Goal: Contribute content

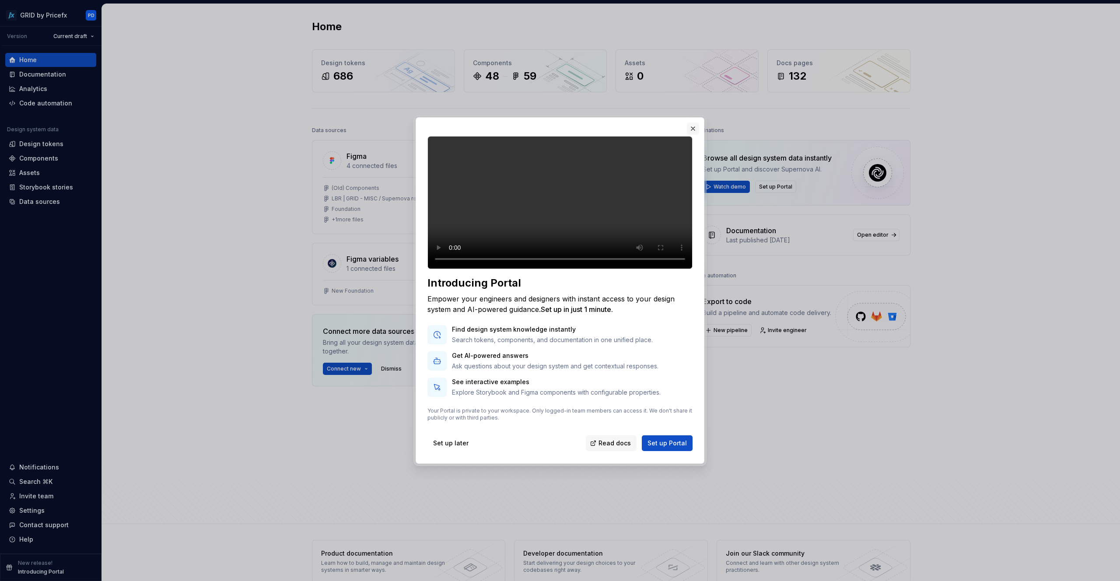
click at [691, 123] on button "button" at bounding box center [693, 129] width 12 height 12
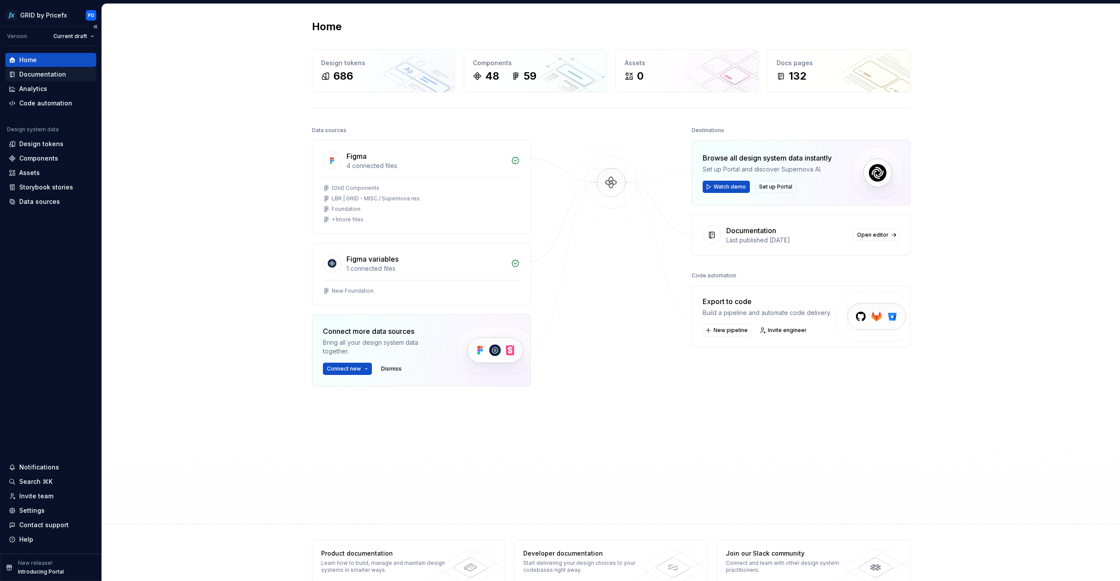
click at [56, 76] on div "Documentation" at bounding box center [42, 74] width 47 height 9
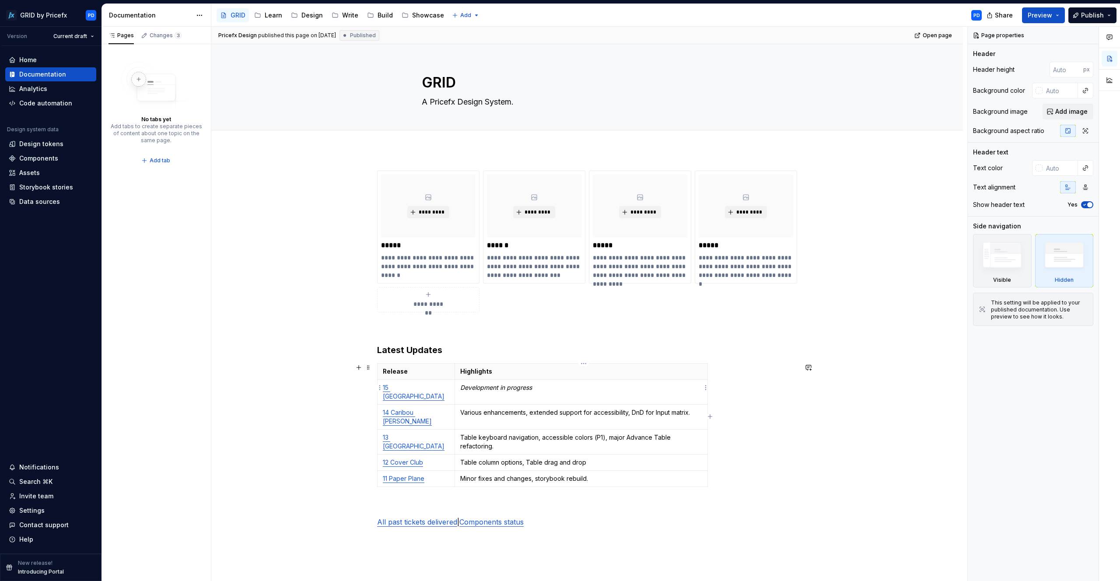
click at [508, 387] on em "Development in progress" at bounding box center [496, 387] width 72 height 7
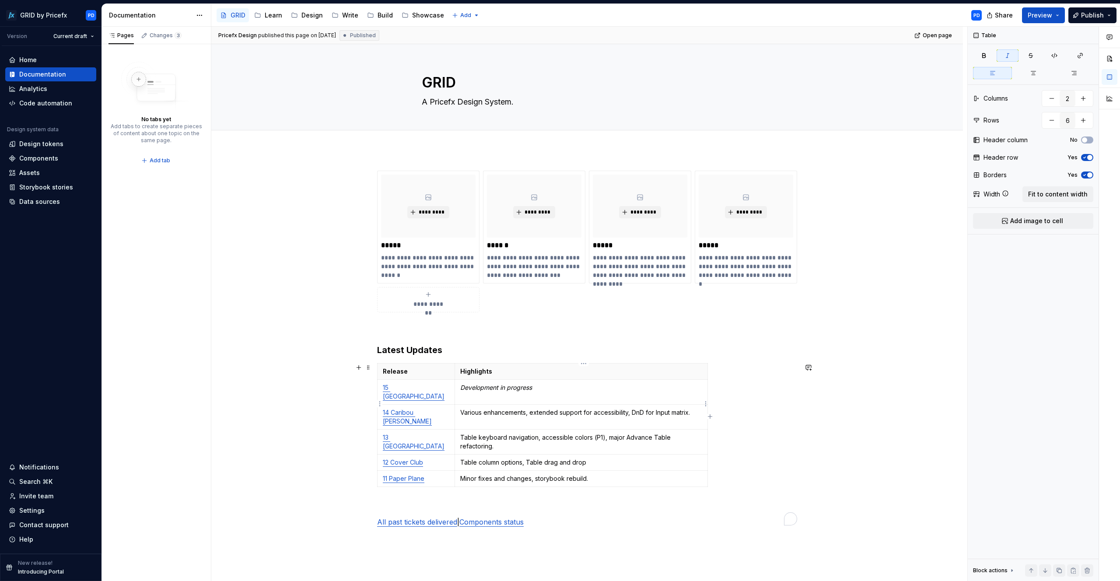
type textarea "*"
click at [664, 391] on p "Development in progress" at bounding box center [581, 387] width 242 height 9
click at [705, 386] on html "GRID by Pricefx PD Version Current draft Home Documentation Analytics Code auto…" at bounding box center [560, 290] width 1120 height 581
click at [740, 368] on html "GRID by Pricefx PD Version Current draft Home Documentation Analytics Code auto…" at bounding box center [560, 290] width 1120 height 581
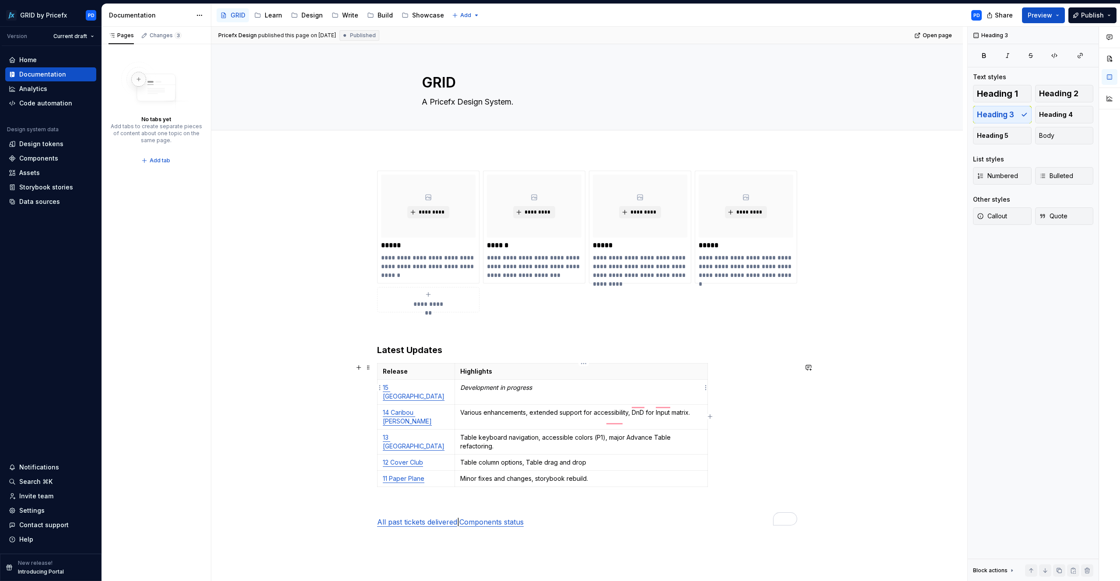
click at [529, 387] on em "Development in progress" at bounding box center [496, 387] width 72 height 7
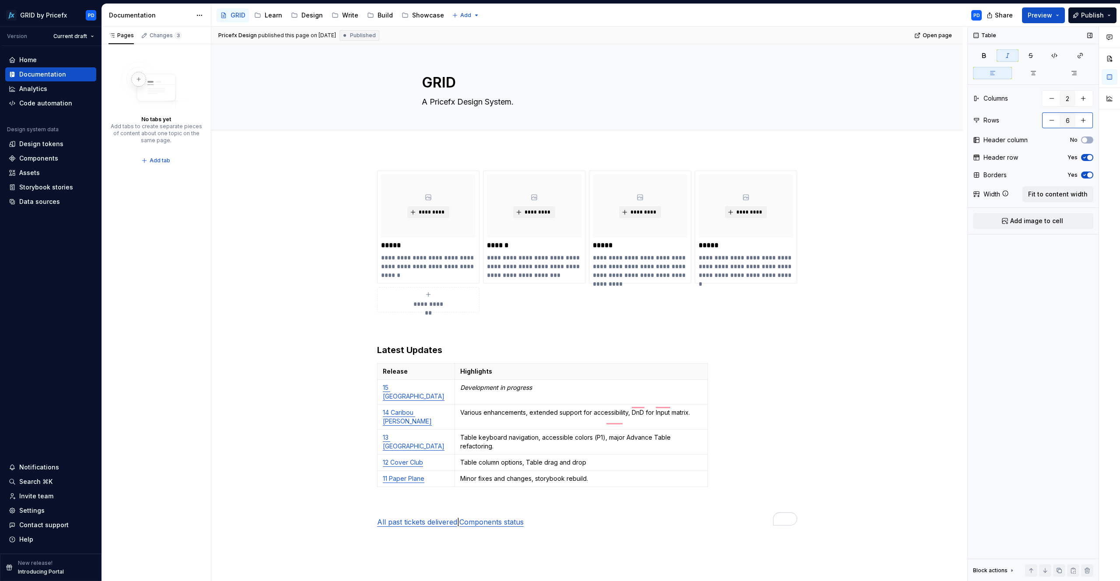
click at [1082, 122] on button "button" at bounding box center [1084, 120] width 16 height 16
type input "7"
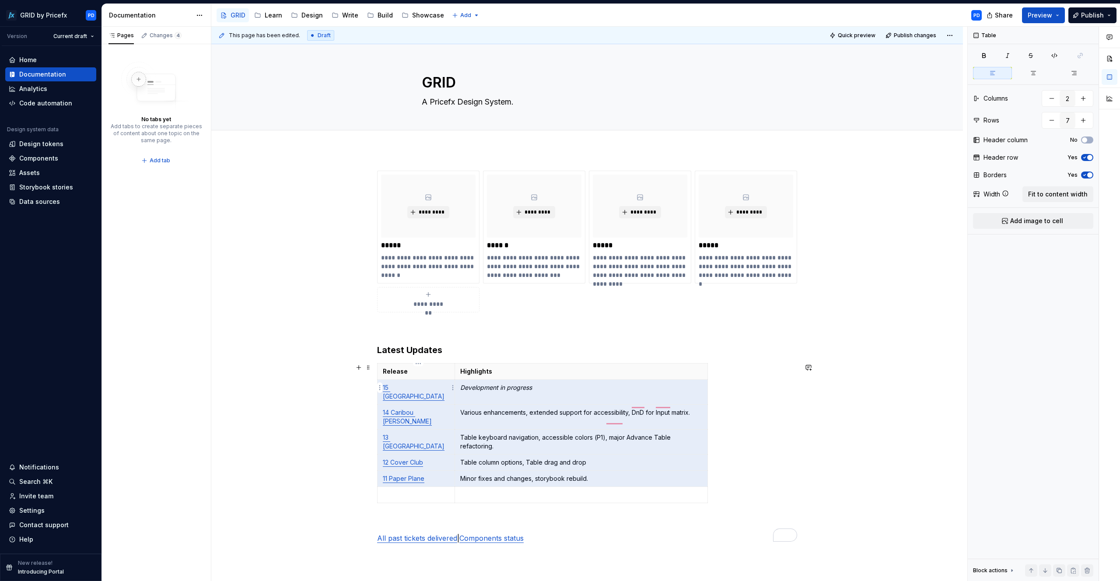
drag, startPoint x: 634, startPoint y: 460, endPoint x: 408, endPoint y: 386, distance: 237.7
click at [408, 386] on tbody "Release Highlights 15 South Side Development in progress 14 Caribou [PERSON_NAM…" at bounding box center [543, 434] width 330 height 140
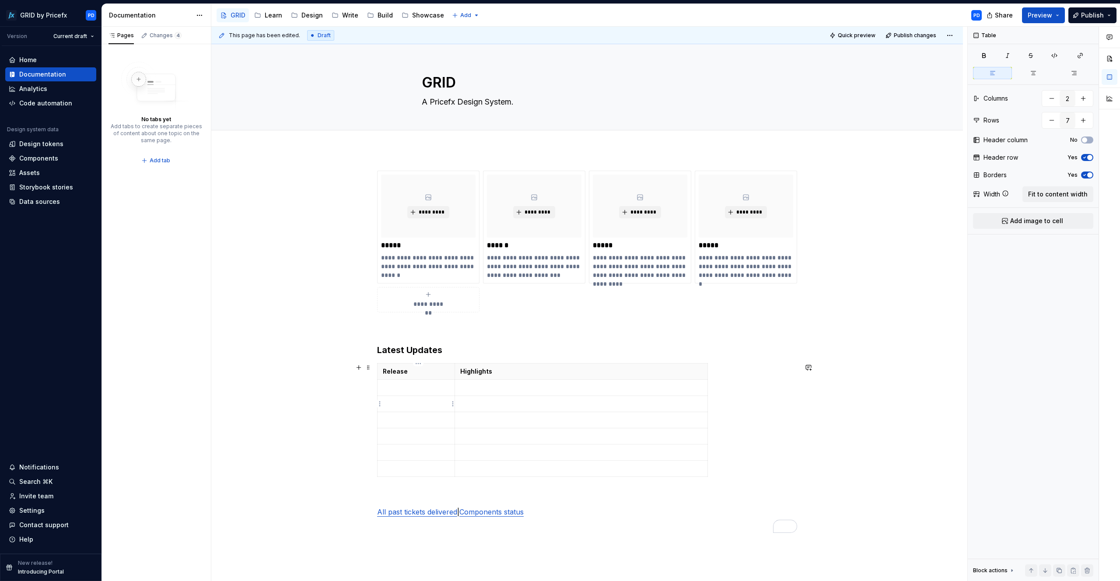
click at [400, 400] on p "To enrich screen reader interactions, please activate Accessibility in Grammarl…" at bounding box center [416, 404] width 67 height 9
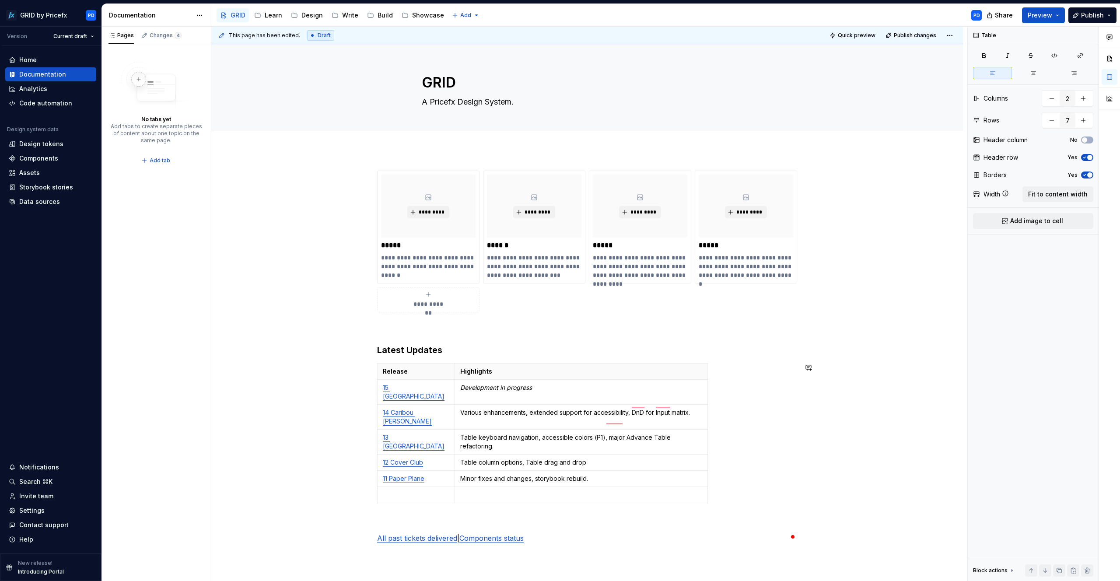
type input "6"
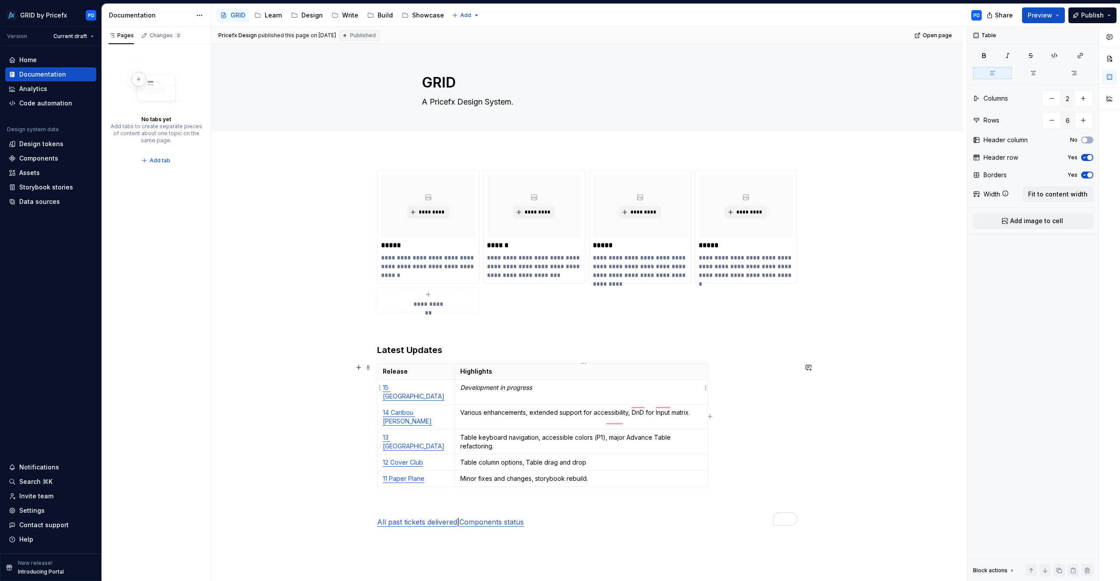
click at [696, 386] on p "Development in progress" at bounding box center [581, 387] width 242 height 9
click at [707, 389] on html "GRID by Pricefx PD Version Current draft Home Documentation Analytics Code auto…" at bounding box center [560, 290] width 1120 height 581
click at [709, 388] on html "GRID by Pricefx PD Version Current draft Home Documentation Analytics Code auto…" at bounding box center [560, 290] width 1120 height 581
click at [707, 388] on html "GRID by Pricefx PD Version Current draft Home Documentation Analytics Code auto…" at bounding box center [560, 290] width 1120 height 581
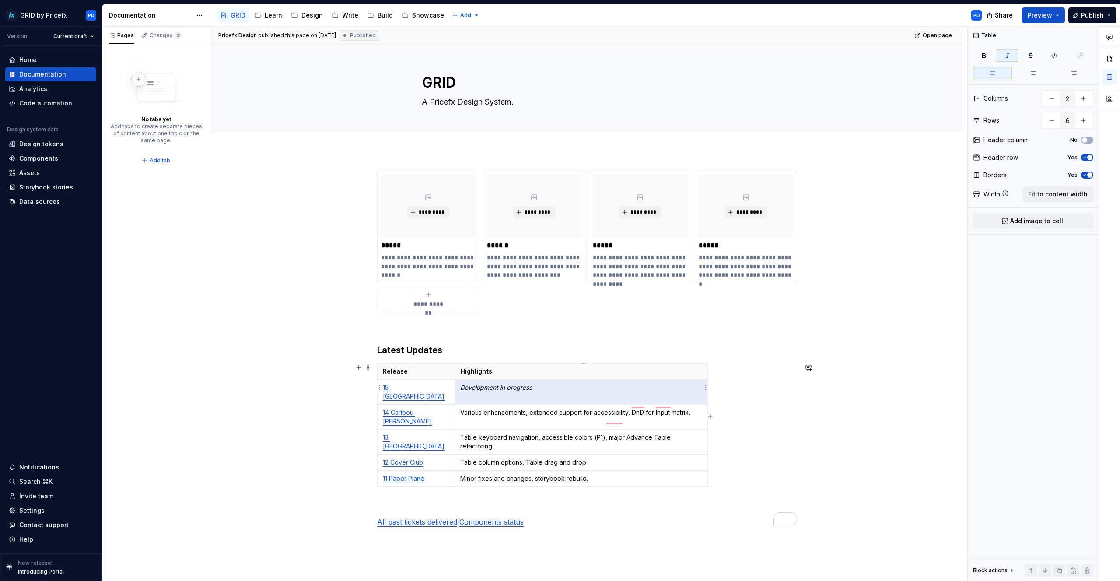
click at [626, 382] on td "Development in progress" at bounding box center [581, 392] width 253 height 25
click at [591, 389] on p "Development in progress" at bounding box center [581, 387] width 242 height 9
click at [372, 369] on span at bounding box center [368, 367] width 7 height 12
click at [466, 366] on th "Highlights" at bounding box center [581, 372] width 253 height 16
click at [435, 390] on p "15 [GEOGRAPHIC_DATA]" at bounding box center [416, 392] width 67 height 18
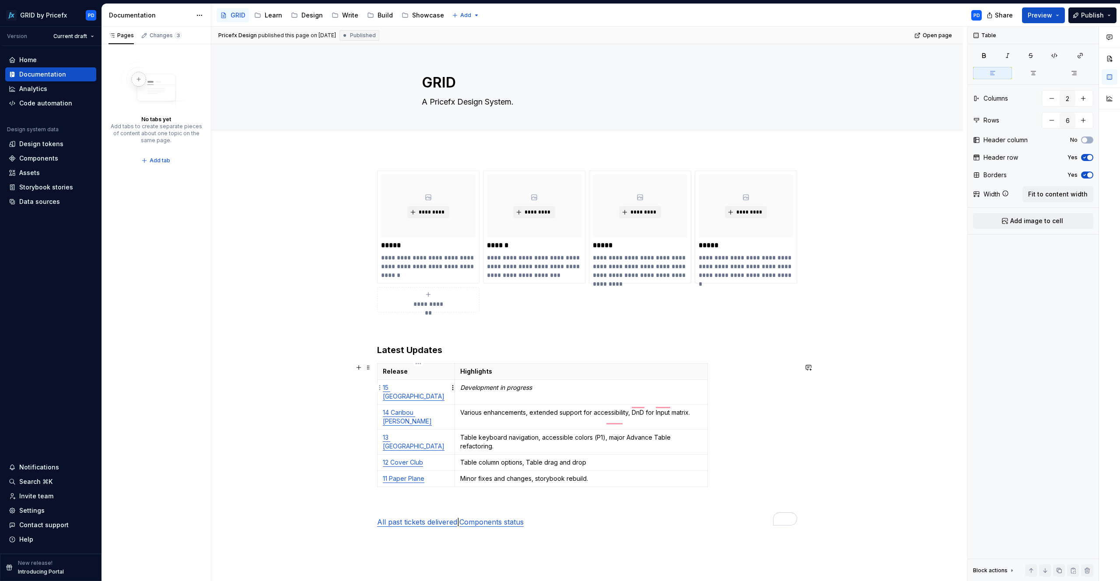
click at [452, 387] on html "GRID by Pricefx PD Version Current draft Home Documentation Analytics Code auto…" at bounding box center [560, 290] width 1120 height 581
click at [445, 387] on html "GRID by Pricefx PD Version Current draft Home Documentation Analytics Code auto…" at bounding box center [560, 290] width 1120 height 581
click at [442, 387] on p "15 [GEOGRAPHIC_DATA]" at bounding box center [416, 392] width 67 height 18
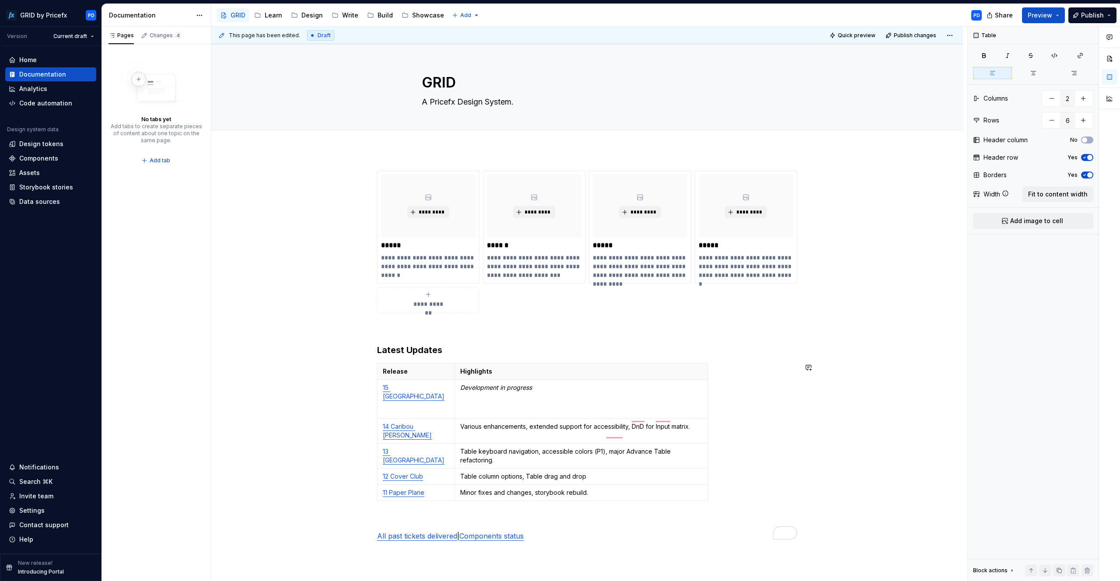
type textarea "*"
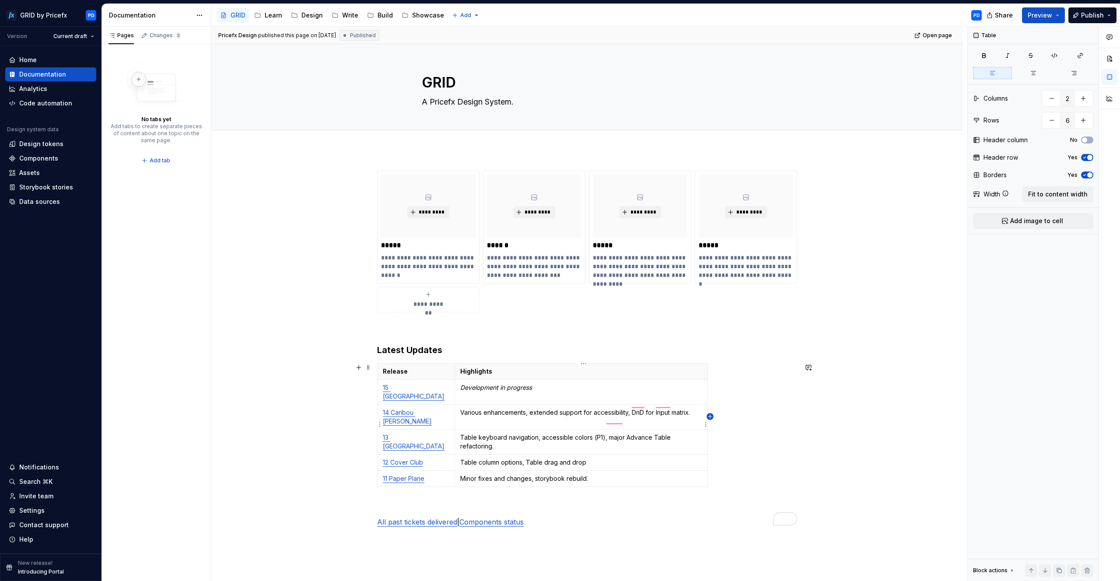
click at [709, 417] on icon "button" at bounding box center [710, 416] width 7 height 7
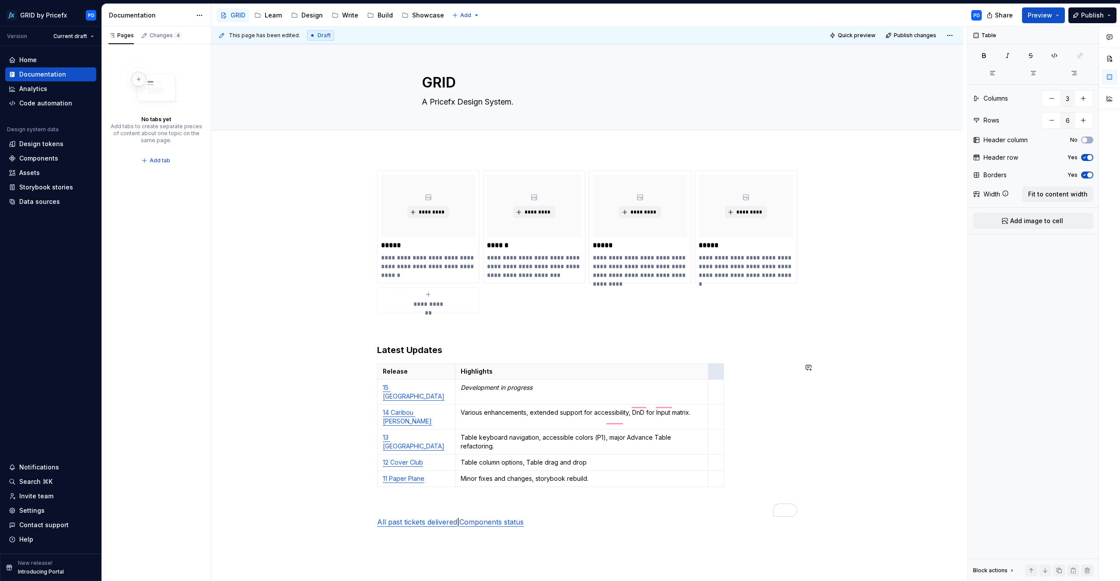
type input "2"
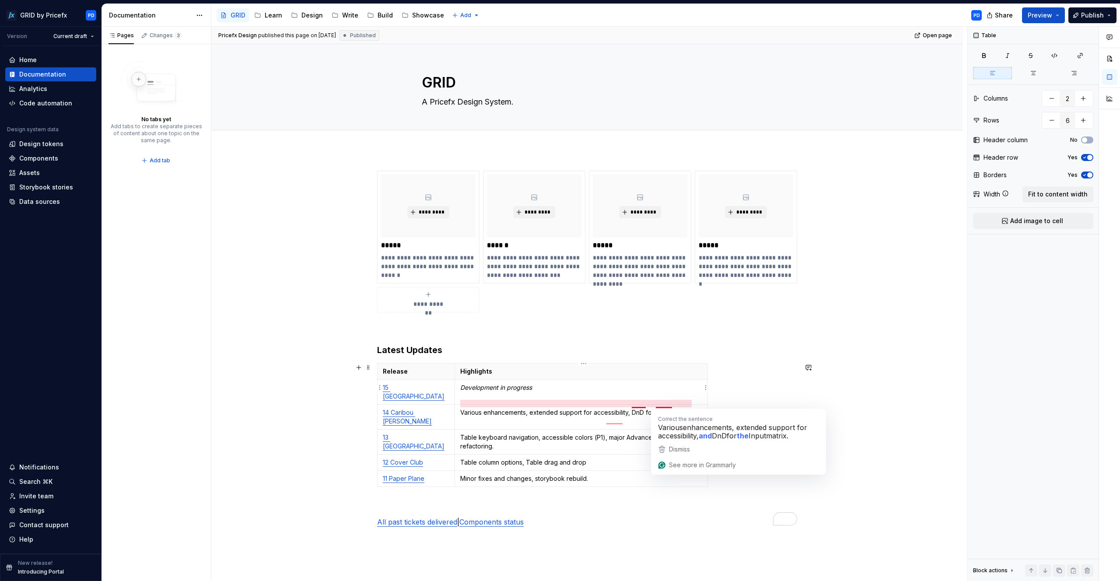
click at [659, 394] on td "Development in progress" at bounding box center [581, 392] width 253 height 25
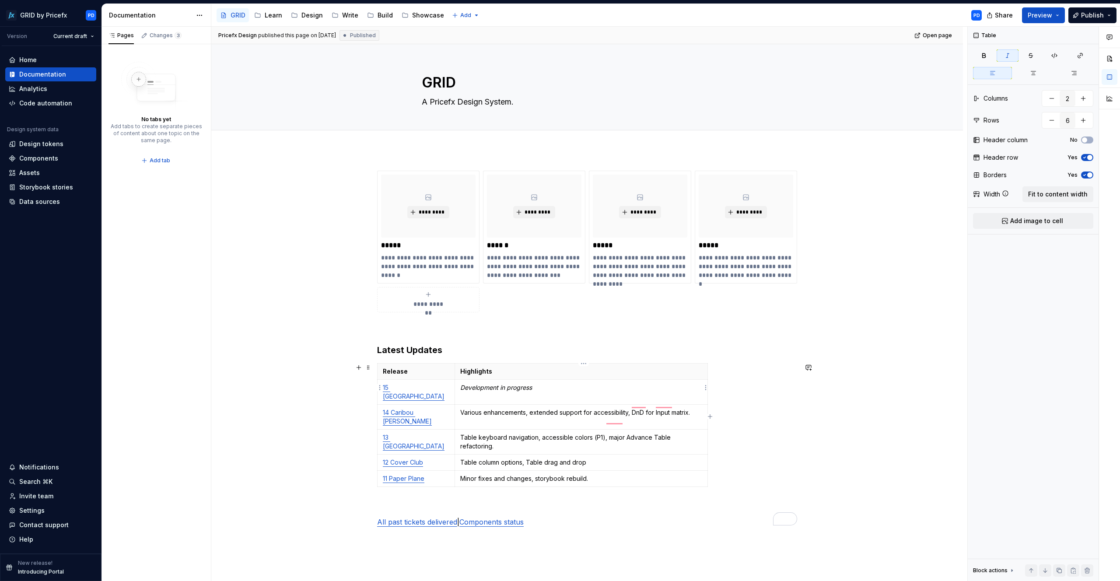
click at [644, 405] on td "Various enhancements, extended support for accessibility, DnD for Input matrix." at bounding box center [581, 417] width 253 height 25
click at [553, 382] on td "Development in progress" at bounding box center [581, 392] width 253 height 25
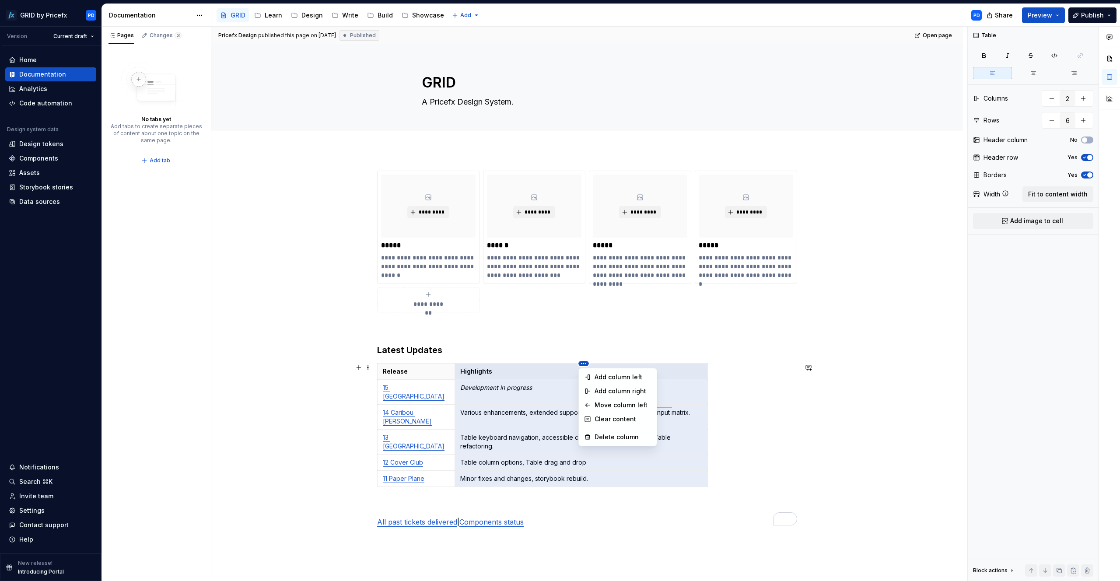
click at [585, 365] on html "GRID by Pricefx PD Version Current draft Home Documentation Analytics Code auto…" at bounding box center [560, 290] width 1120 height 581
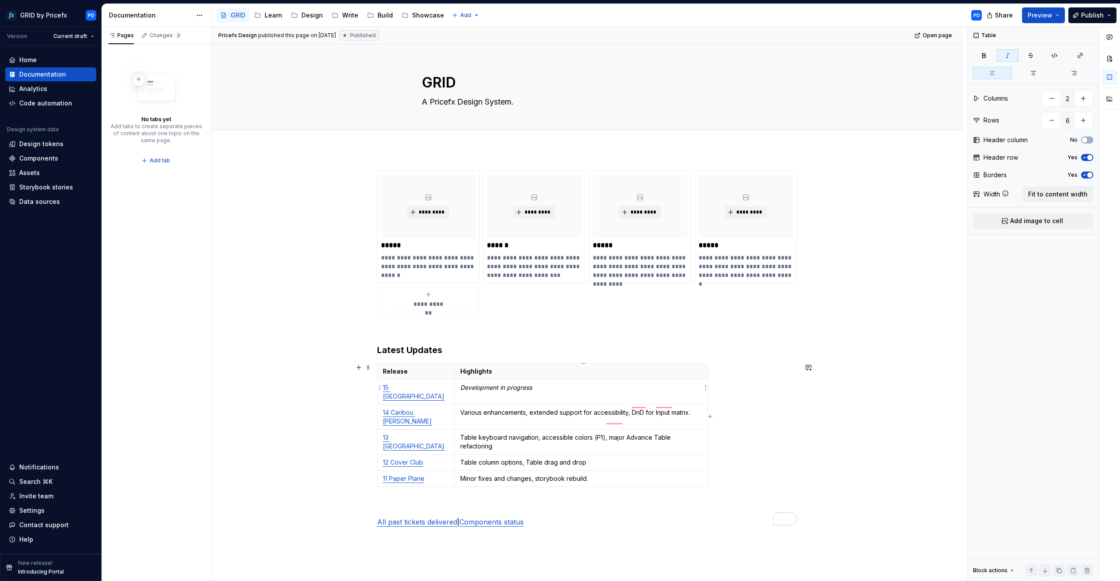
click at [552, 388] on html "GRID by Pricefx PD Version Current draft Home Documentation Analytics Code auto…" at bounding box center [560, 290] width 1120 height 581
click at [551, 387] on p "Development in progress" at bounding box center [581, 387] width 242 height 9
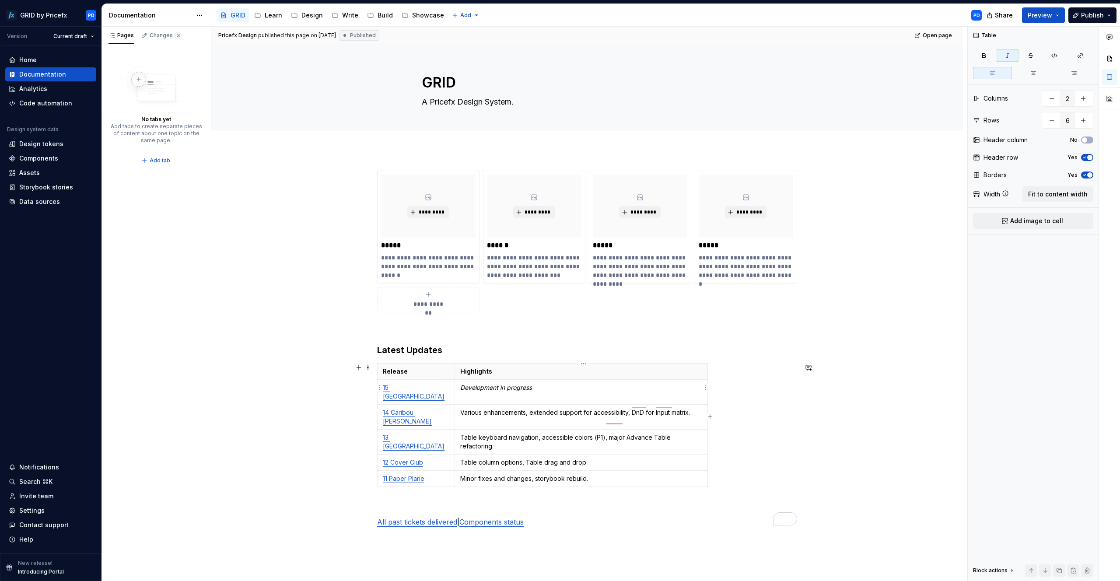
click at [579, 387] on p "Development in progress" at bounding box center [581, 387] width 242 height 9
drag, startPoint x: 700, startPoint y: 386, endPoint x: 438, endPoint y: 385, distance: 262.1
click at [438, 385] on tr "15 South Side Development in progress" at bounding box center [543, 392] width 330 height 25
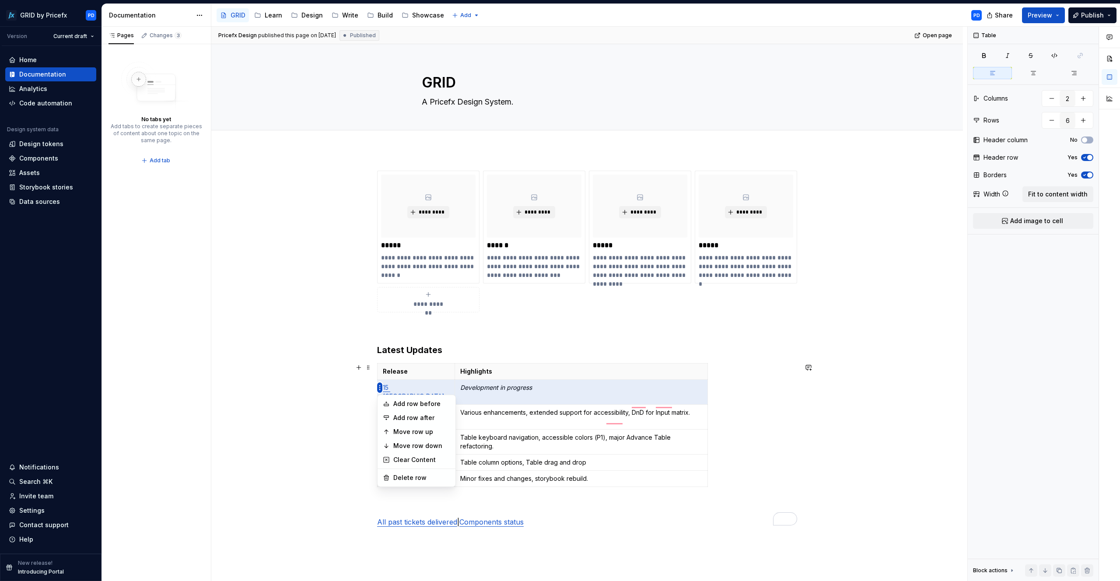
click at [379, 388] on html "GRID by Pricefx PD Version Current draft Home Documentation Analytics Code auto…" at bounding box center [560, 290] width 1120 height 581
click at [423, 401] on div "Add row before" at bounding box center [421, 404] width 57 height 9
type input "7"
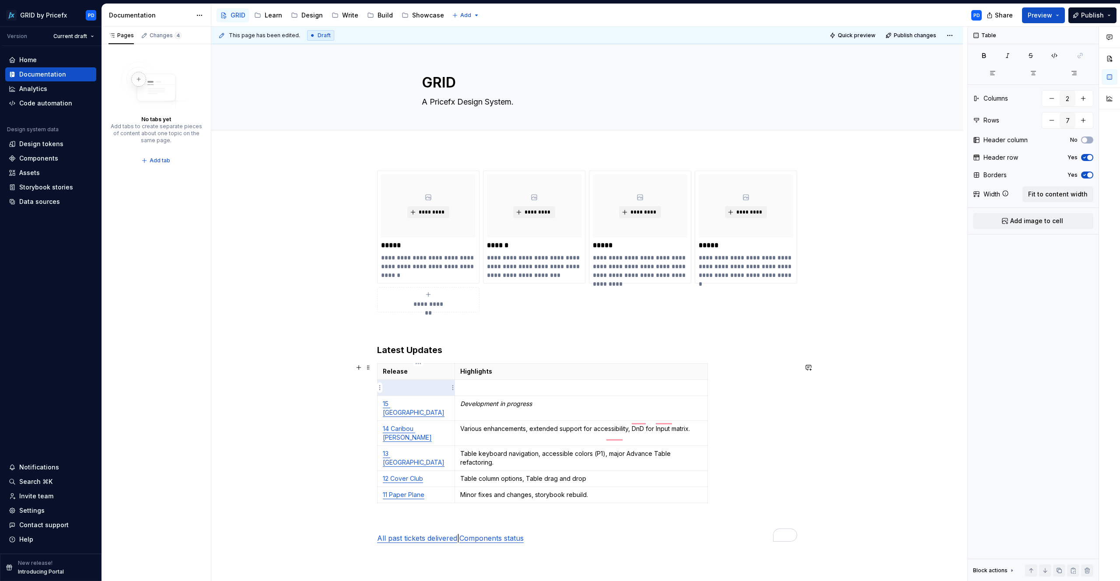
click at [440, 386] on p "To enrich screen reader interactions, please activate Accessibility in Grammarl…" at bounding box center [416, 387] width 67 height 9
click at [507, 406] on em "Development in progress" at bounding box center [496, 403] width 72 height 7
click at [543, 410] on td "Development in progress" at bounding box center [581, 408] width 253 height 25
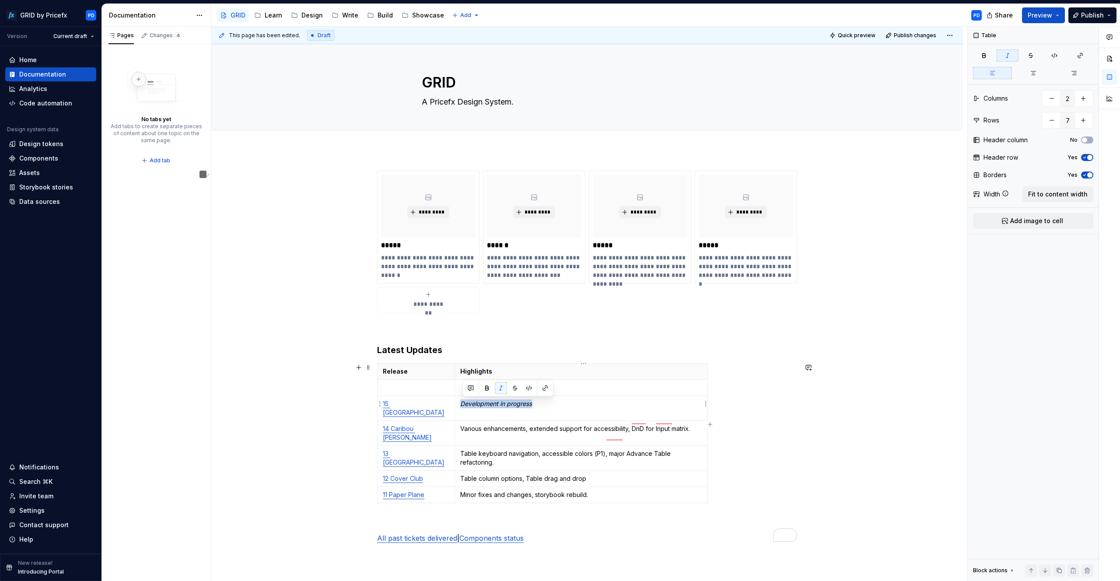
drag, startPoint x: 540, startPoint y: 405, endPoint x: 463, endPoint y: 402, distance: 77.1
click at [463, 402] on p "Development in progress" at bounding box center [581, 404] width 242 height 9
copy em "Development in progress"
click at [581, 395] on td "To enrich screen reader interactions, please activate Accessibility in Grammarl…" at bounding box center [581, 388] width 253 height 16
click at [568, 388] on p "To enrich screen reader interactions, please activate Accessibility in Grammarl…" at bounding box center [581, 387] width 242 height 9
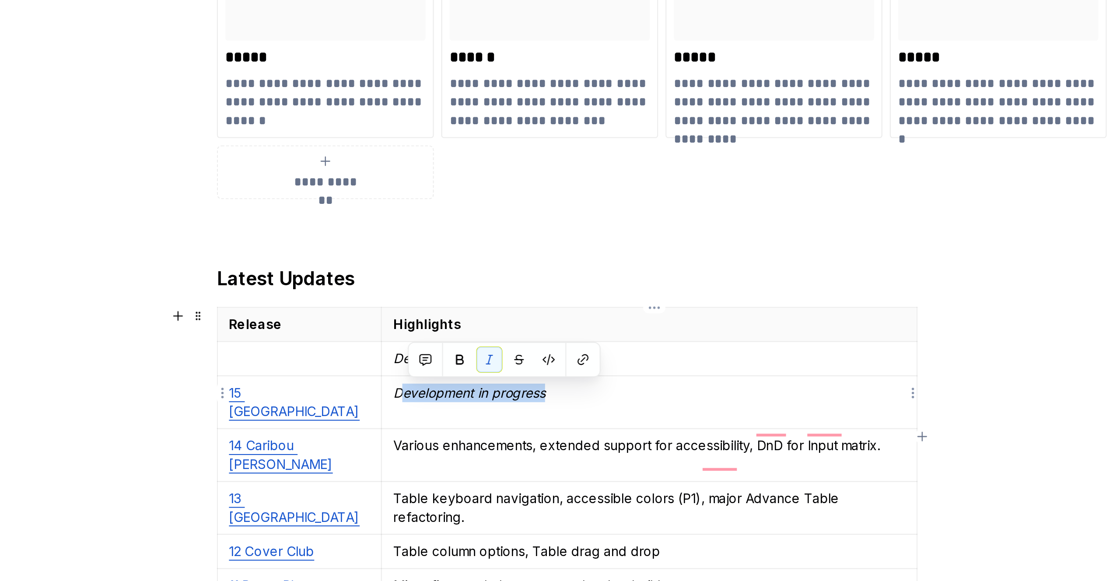
drag, startPoint x: 536, startPoint y: 403, endPoint x: 466, endPoint y: 402, distance: 69.6
click at [466, 402] on p "Development in progress" at bounding box center [581, 404] width 242 height 9
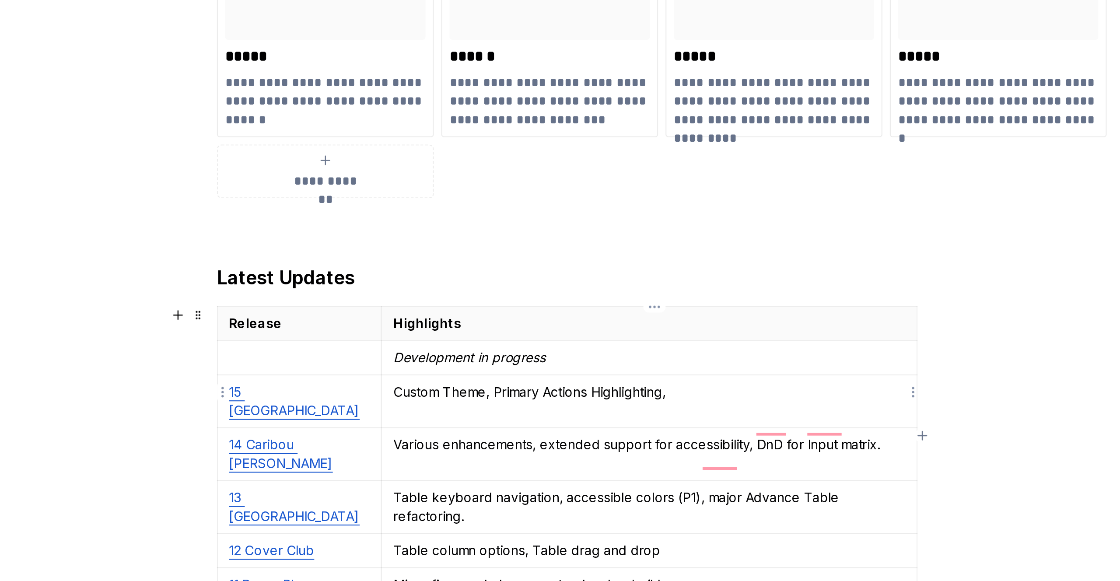
click at [575, 403] on p "Custom Theme, Primary Actions Highlighting," at bounding box center [581, 403] width 242 height 9
click at [512, 403] on p "Custom Theme, Primary Actions," at bounding box center [581, 403] width 242 height 9
click at [599, 405] on p "Custom Theme, Highlighted Primary Actions," at bounding box center [581, 403] width 242 height 9
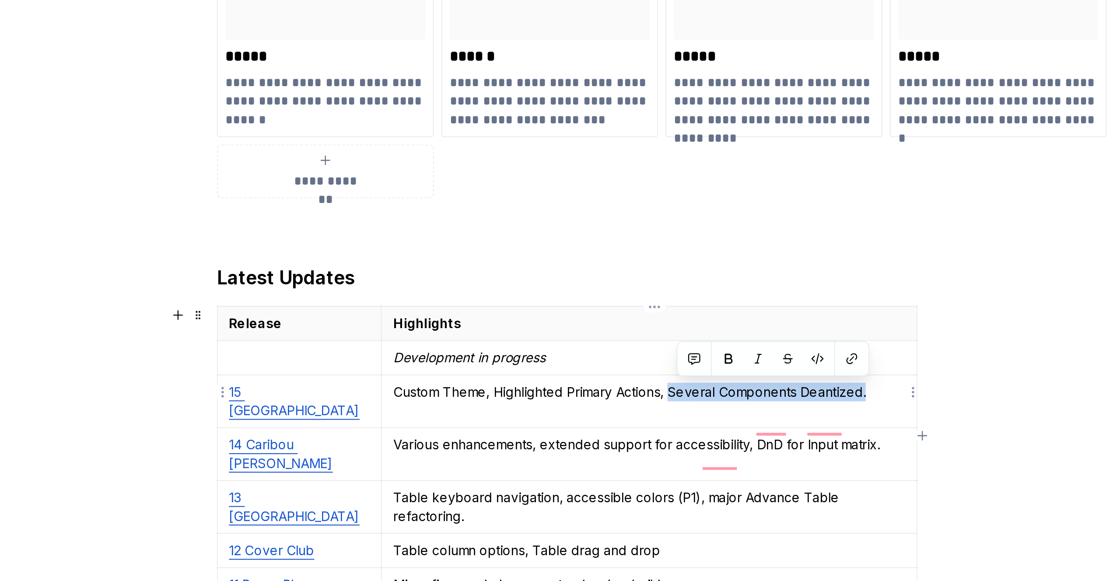
drag, startPoint x: 594, startPoint y: 404, endPoint x: 690, endPoint y: 407, distance: 96.3
click at [690, 407] on p "Custom Theme, Highlighted Primary Actions, Several Components Deantized." at bounding box center [581, 403] width 242 height 9
copy p "Several Components Deantized."
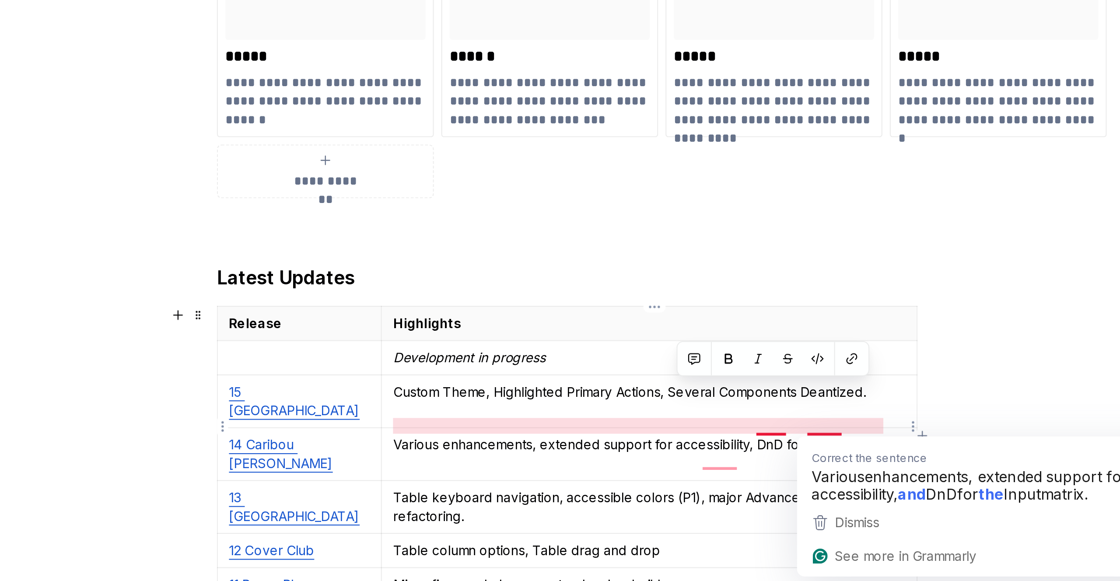
click at [669, 421] on td "Various enhancements, extended support for accessibility, DnD for Input matrix." at bounding box center [581, 433] width 253 height 25
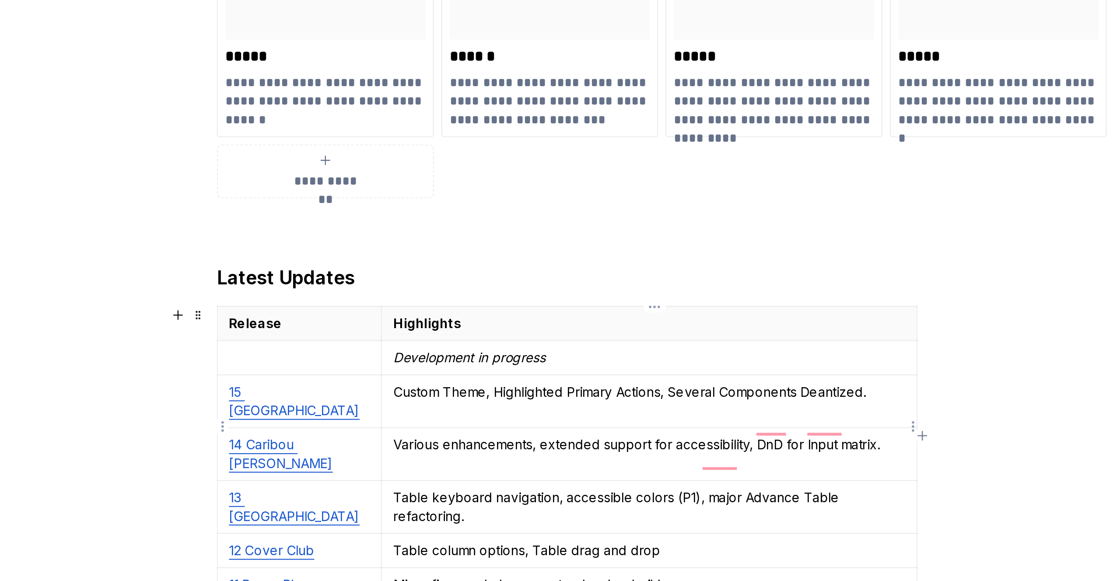
click at [698, 424] on p "Various enhancements, extended support for accessibility, DnD for Input matrix." at bounding box center [581, 428] width 242 height 9
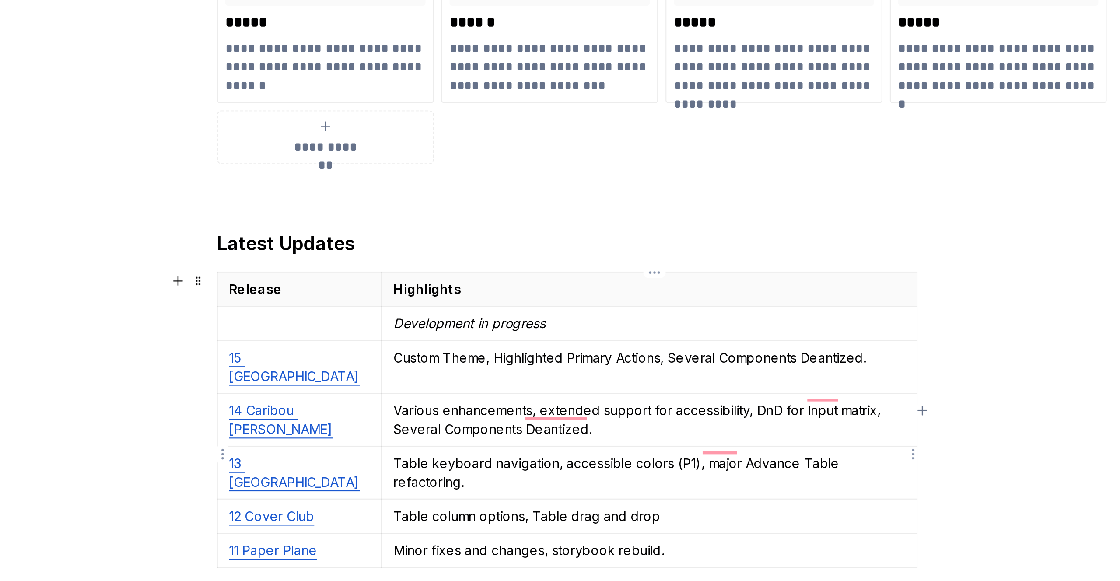
scroll to position [20, 0]
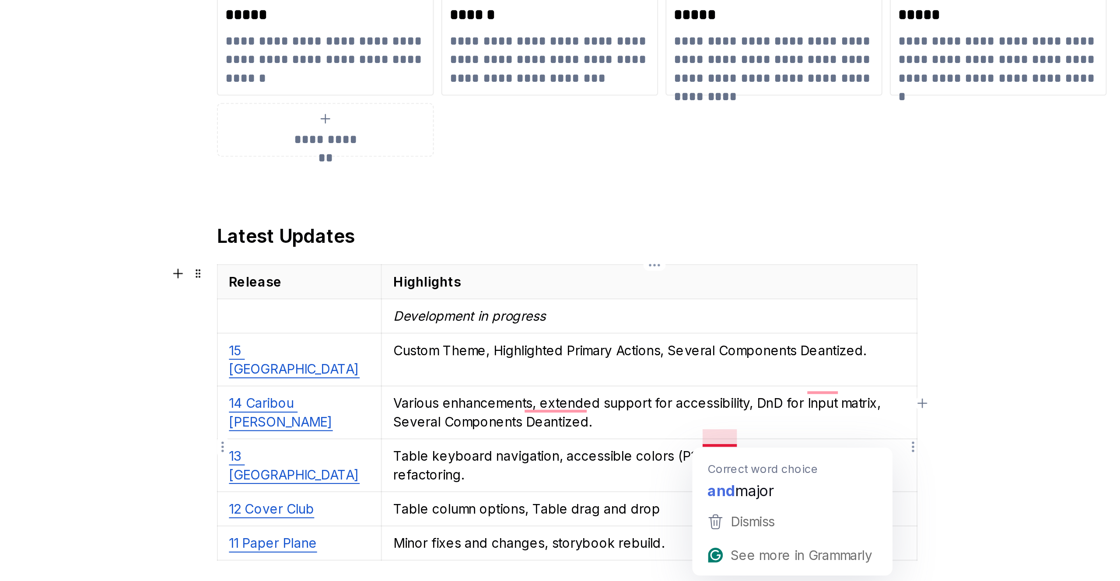
click at [543, 432] on p "Table keyboard navigation, accessible colors (P1), major Advance Table refactor…" at bounding box center [581, 438] width 242 height 18
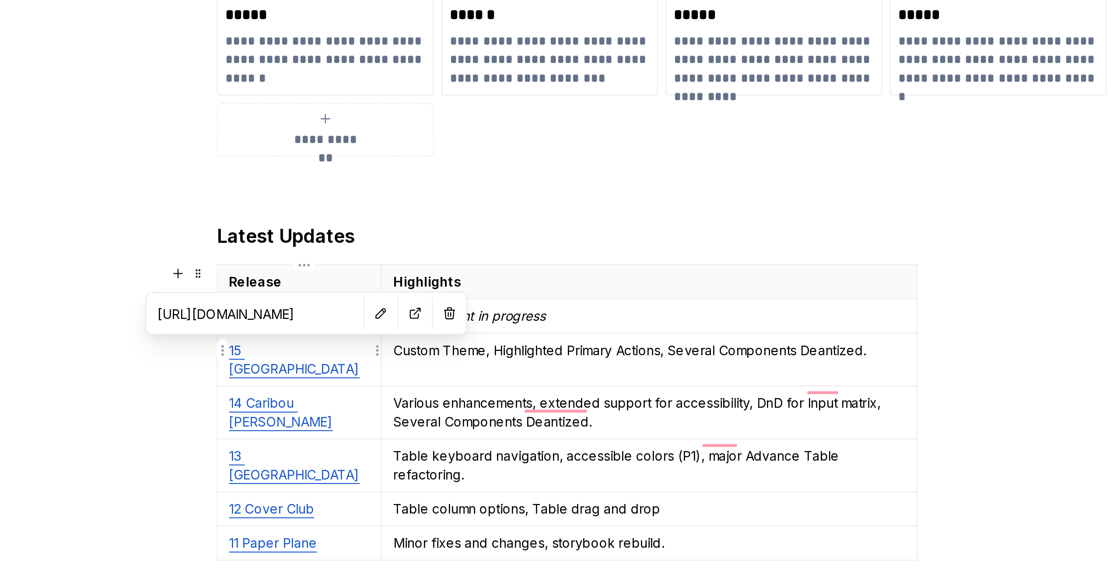
click at [410, 385] on link "15 [GEOGRAPHIC_DATA]" at bounding box center [414, 388] width 62 height 16
click at [450, 368] on button "button" at bounding box center [456, 366] width 12 height 12
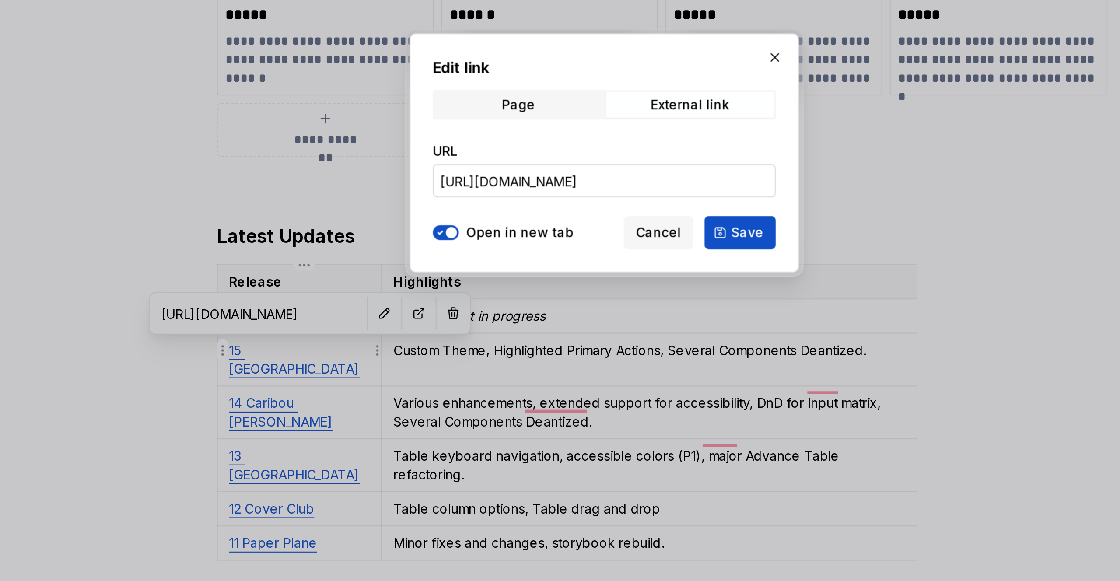
click at [564, 306] on input "[URL][DOMAIN_NAME]" at bounding box center [560, 304] width 162 height 16
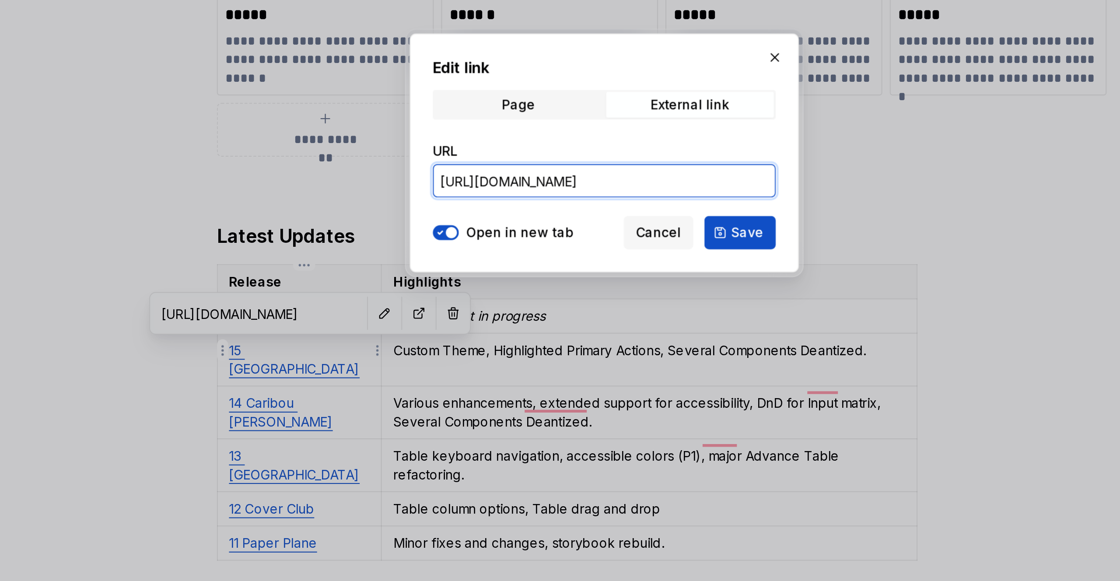
click at [564, 306] on input "[URL][DOMAIN_NAME]" at bounding box center [560, 304] width 162 height 16
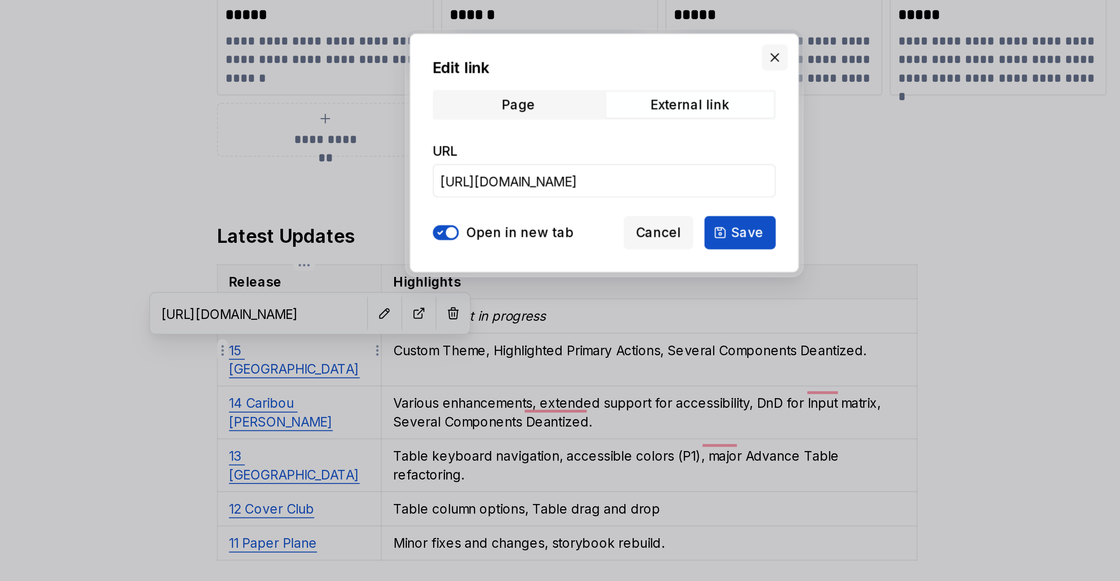
click at [641, 246] on button "button" at bounding box center [641, 245] width 12 height 12
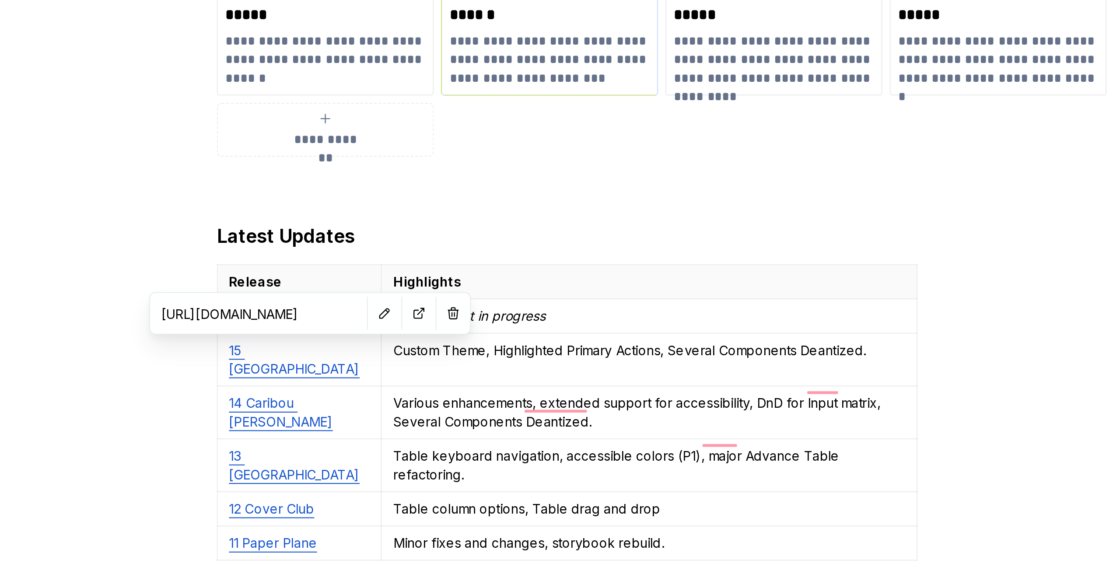
type textarea "*"
click at [450, 368] on button "button" at bounding box center [456, 367] width 12 height 12
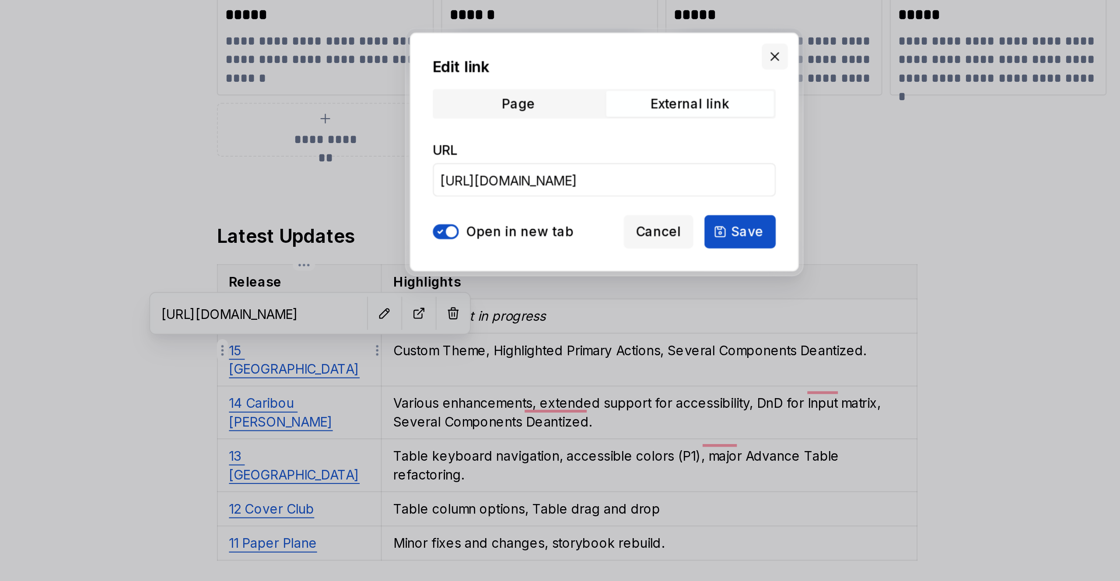
click at [645, 246] on button "button" at bounding box center [641, 245] width 12 height 12
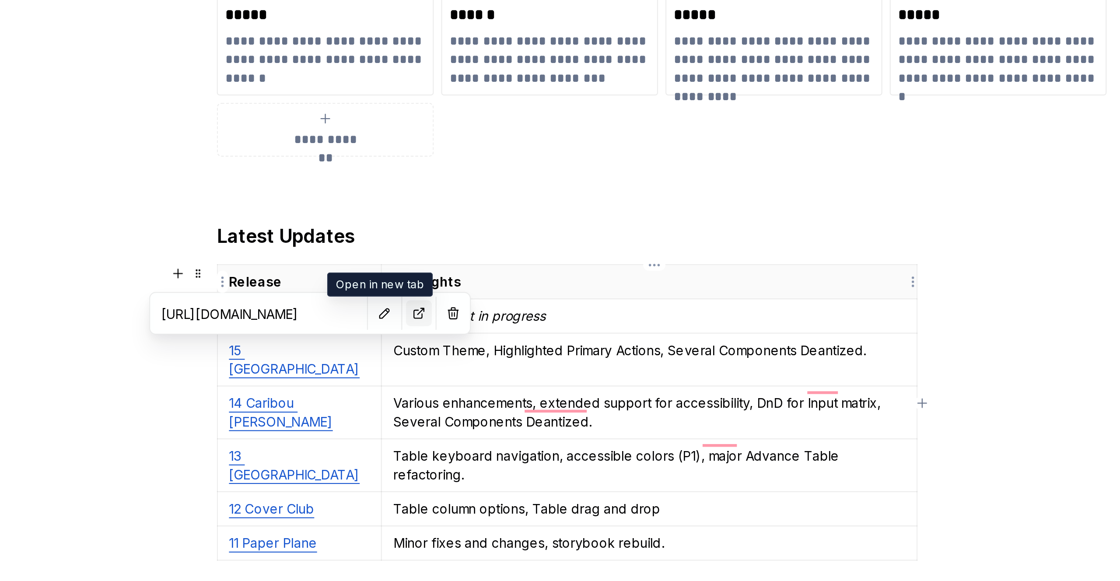
click at [466, 370] on button "button" at bounding box center [472, 367] width 12 height 12
type textarea "*"
click at [445, 380] on p "15 [GEOGRAPHIC_DATA]" at bounding box center [416, 389] width 67 height 18
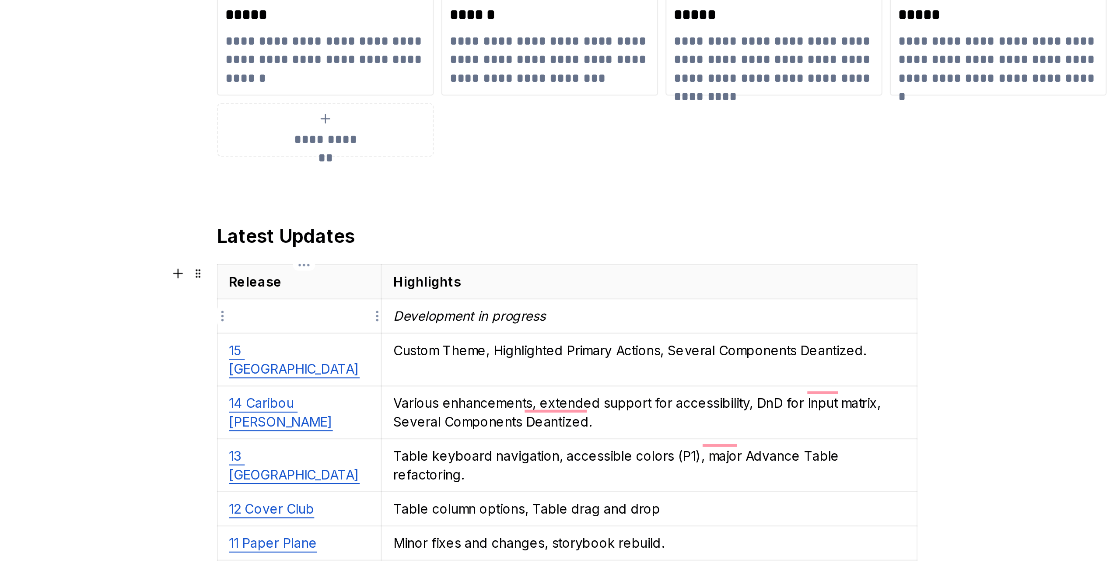
click at [421, 367] on p "To enrich screen reader interactions, please activate Accessibility in Grammarl…" at bounding box center [416, 368] width 67 height 9
drag, startPoint x: 422, startPoint y: 368, endPoint x: 386, endPoint y: 366, distance: 36.4
click at [386, 366] on p "16 Black Cat" at bounding box center [416, 367] width 67 height 9
click at [469, 352] on button "button" at bounding box center [468, 352] width 12 height 12
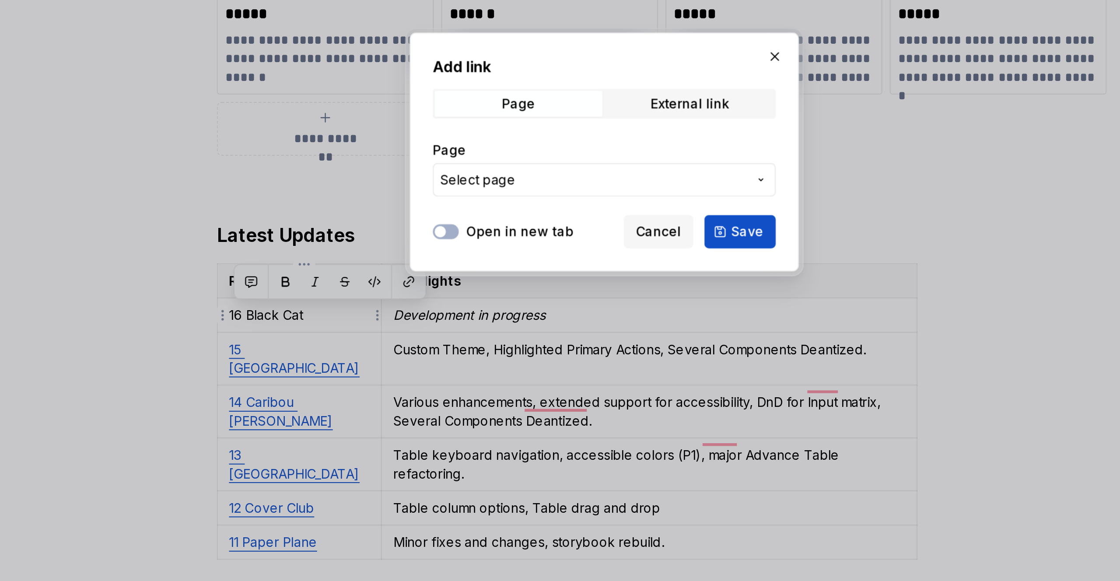
click at [490, 324] on div at bounding box center [485, 328] width 12 height 9
click at [489, 326] on button "Open in new tab" at bounding box center [485, 328] width 12 height 7
click at [520, 308] on span "Select page" at bounding box center [555, 303] width 144 height 9
click at [608, 261] on div "Add link Page External link Page Select page Open in new tab Cancel Save" at bounding box center [560, 290] width 1120 height 581
click at [603, 265] on div "External link" at bounding box center [600, 267] width 37 height 7
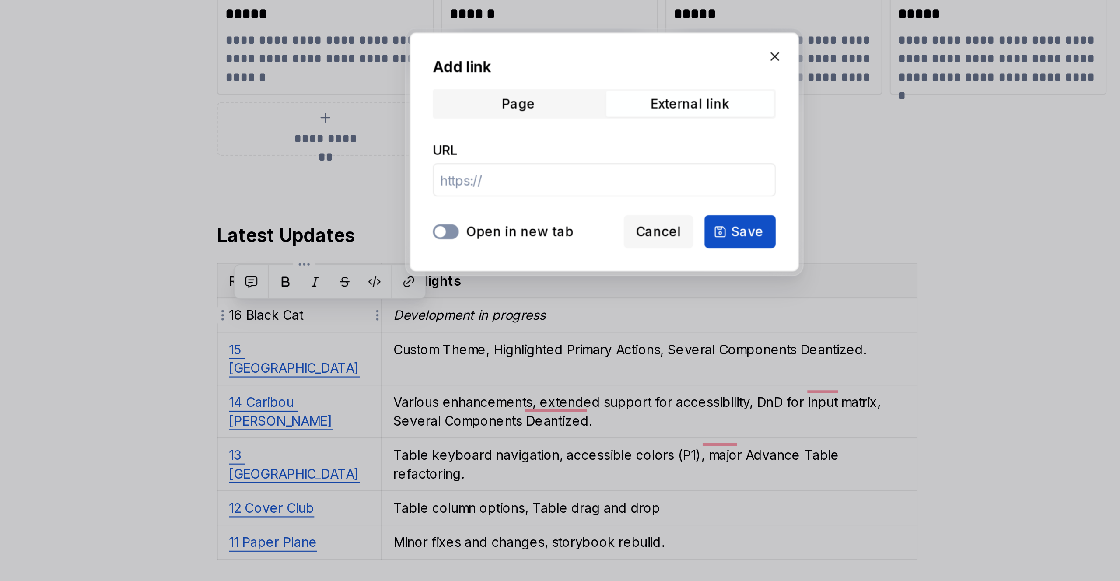
click at [486, 325] on button "Open in new tab" at bounding box center [485, 328] width 12 height 7
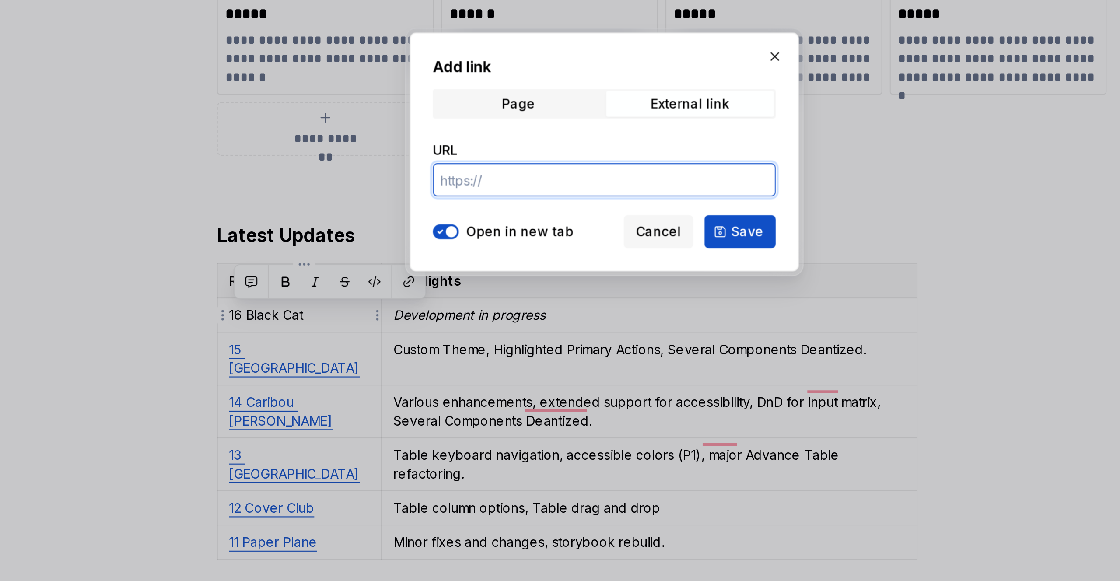
click at [510, 309] on input "URL" at bounding box center [560, 304] width 162 height 16
paste input "[URL][DOMAIN_NAME]"
type input "[URL][DOMAIN_NAME]"
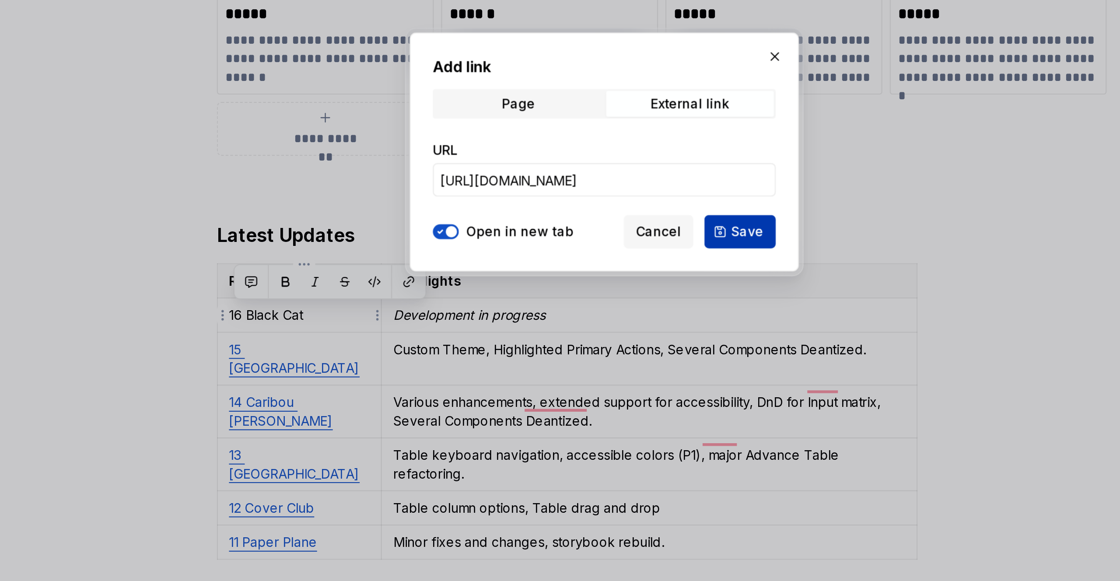
click at [618, 330] on button "Save" at bounding box center [624, 328] width 34 height 16
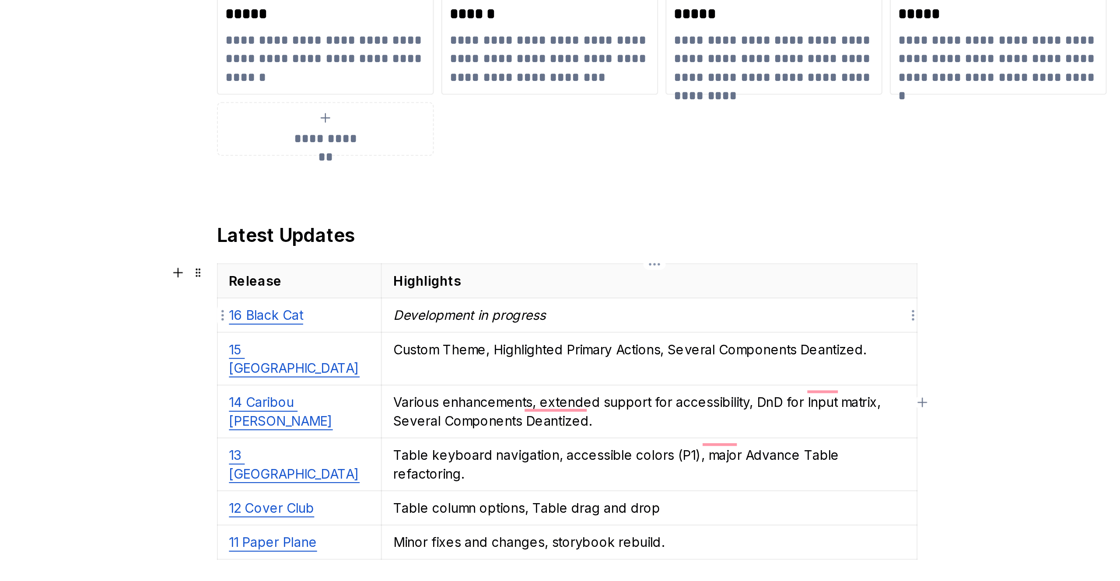
click at [564, 374] on td "Development in progress" at bounding box center [581, 368] width 253 height 16
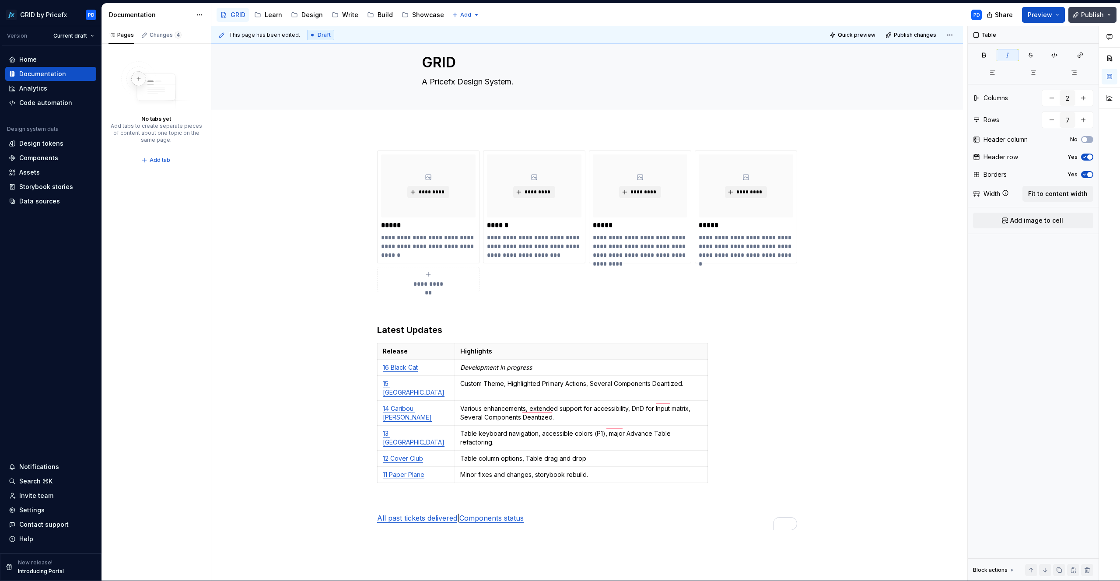
click at [1100, 14] on span "Publish" at bounding box center [1092, 15] width 23 height 9
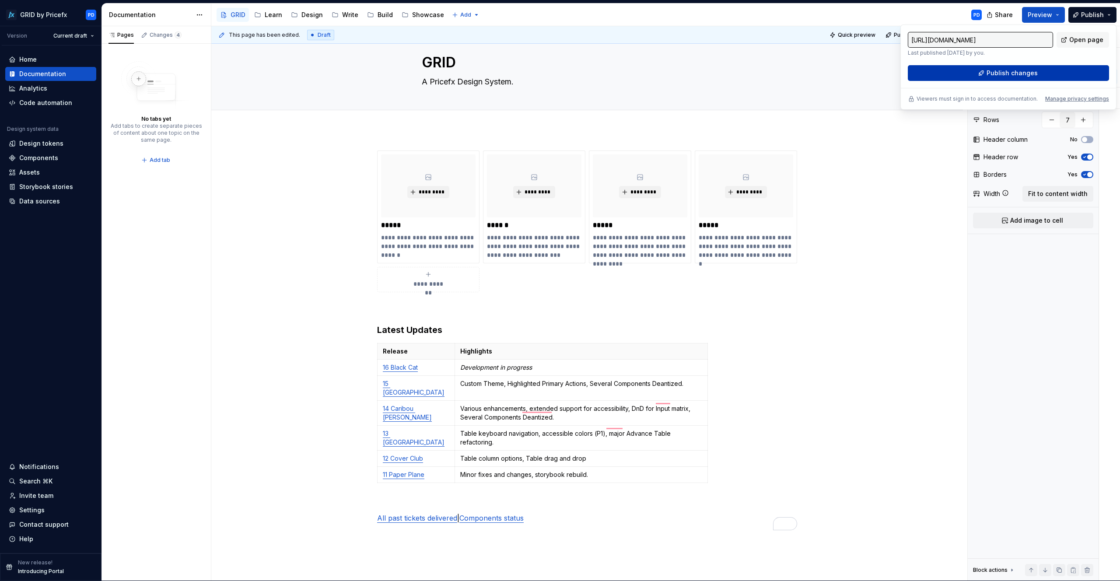
click at [1035, 75] on button "Publish changes" at bounding box center [1008, 73] width 201 height 16
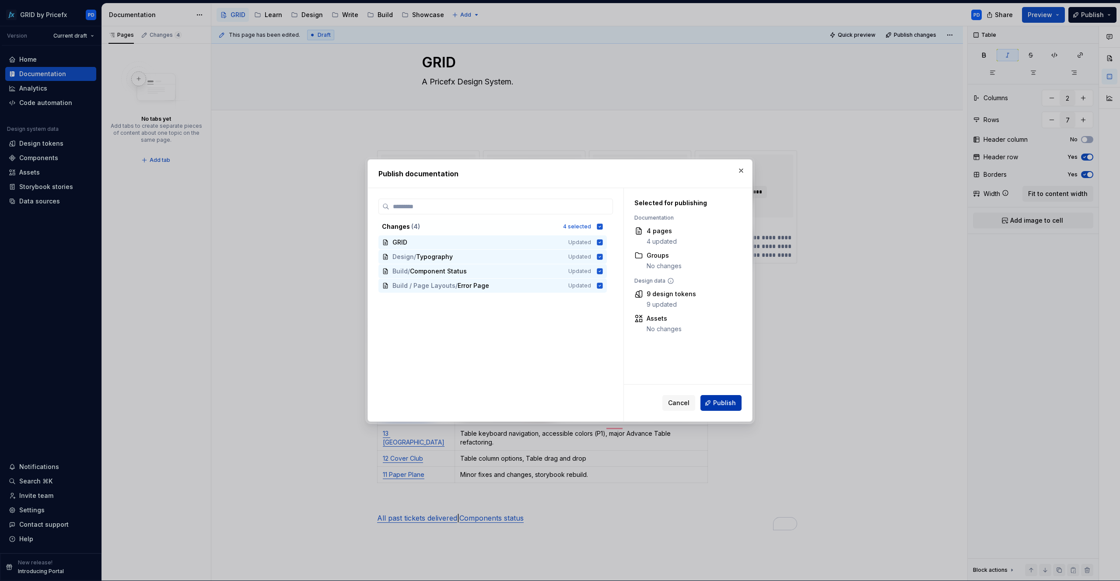
click at [729, 407] on button "Publish" at bounding box center [721, 403] width 41 height 16
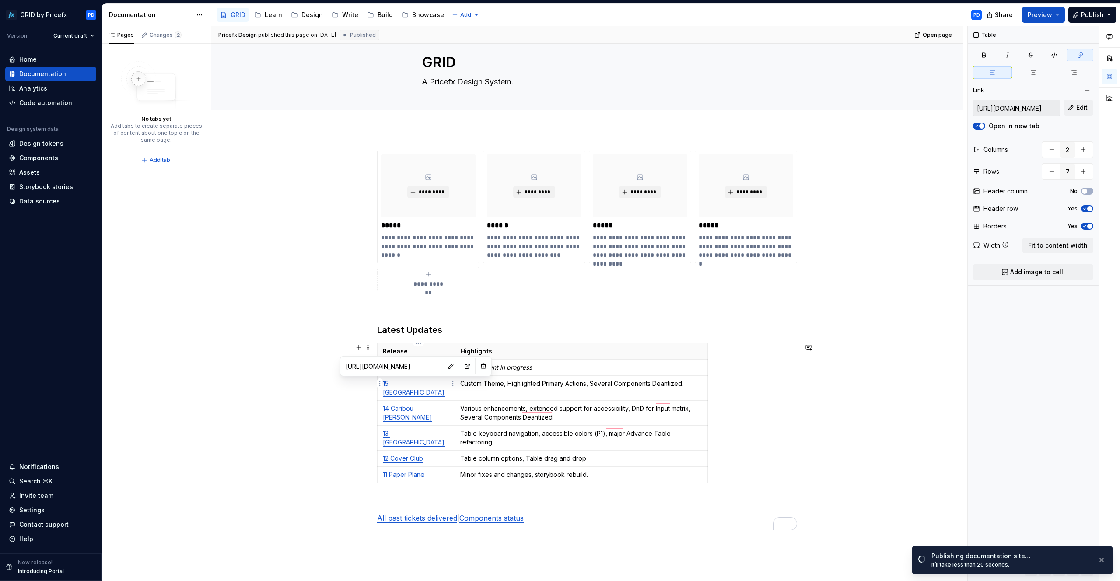
click at [406, 387] on p "15 [GEOGRAPHIC_DATA]" at bounding box center [416, 388] width 67 height 18
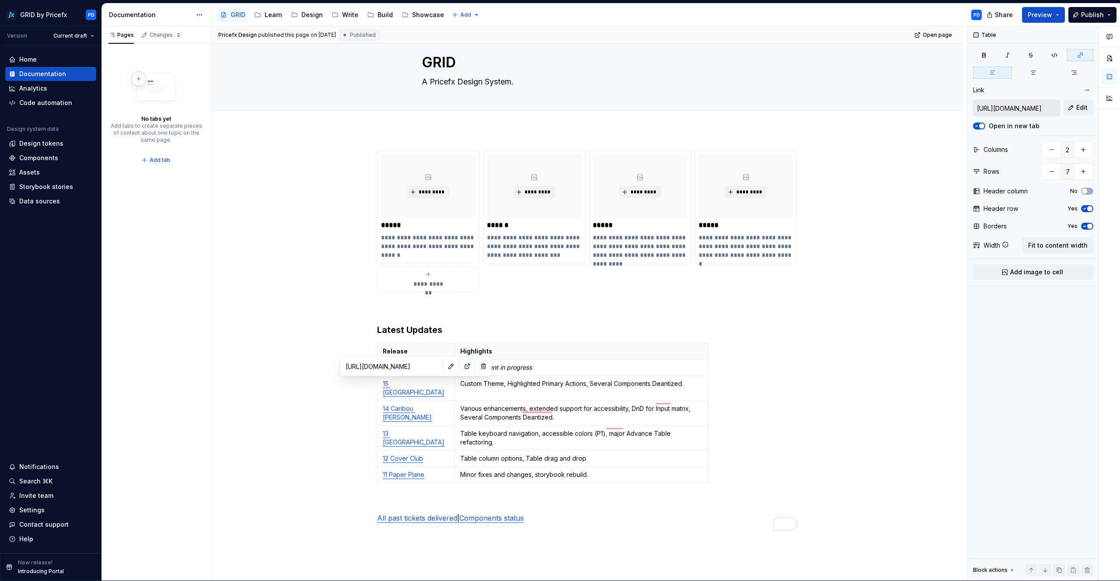
type textarea "*"
